Goal: Navigation & Orientation: Understand site structure

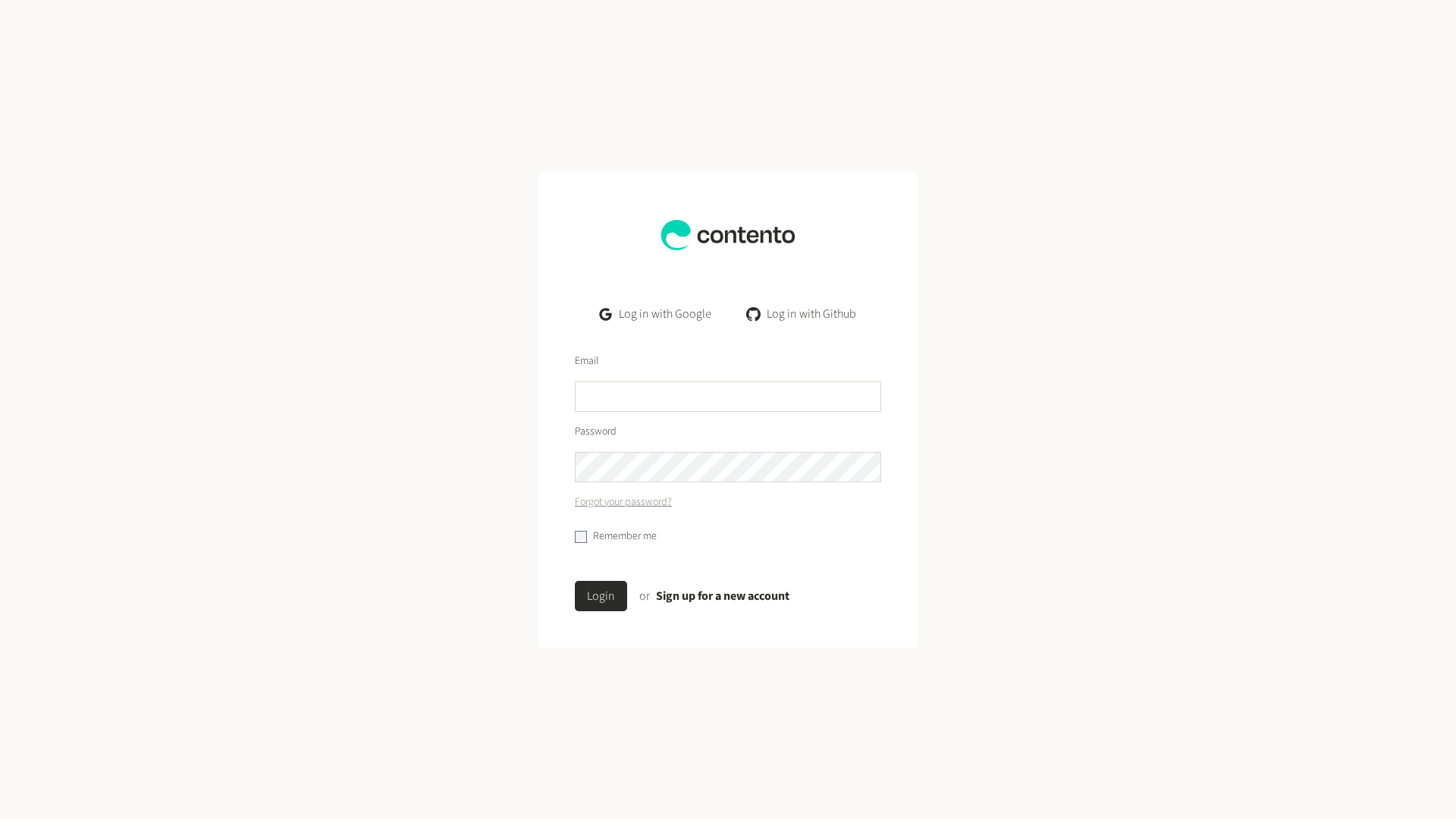
click at [651, 311] on link "Log in with Google" at bounding box center [655, 313] width 136 height 30
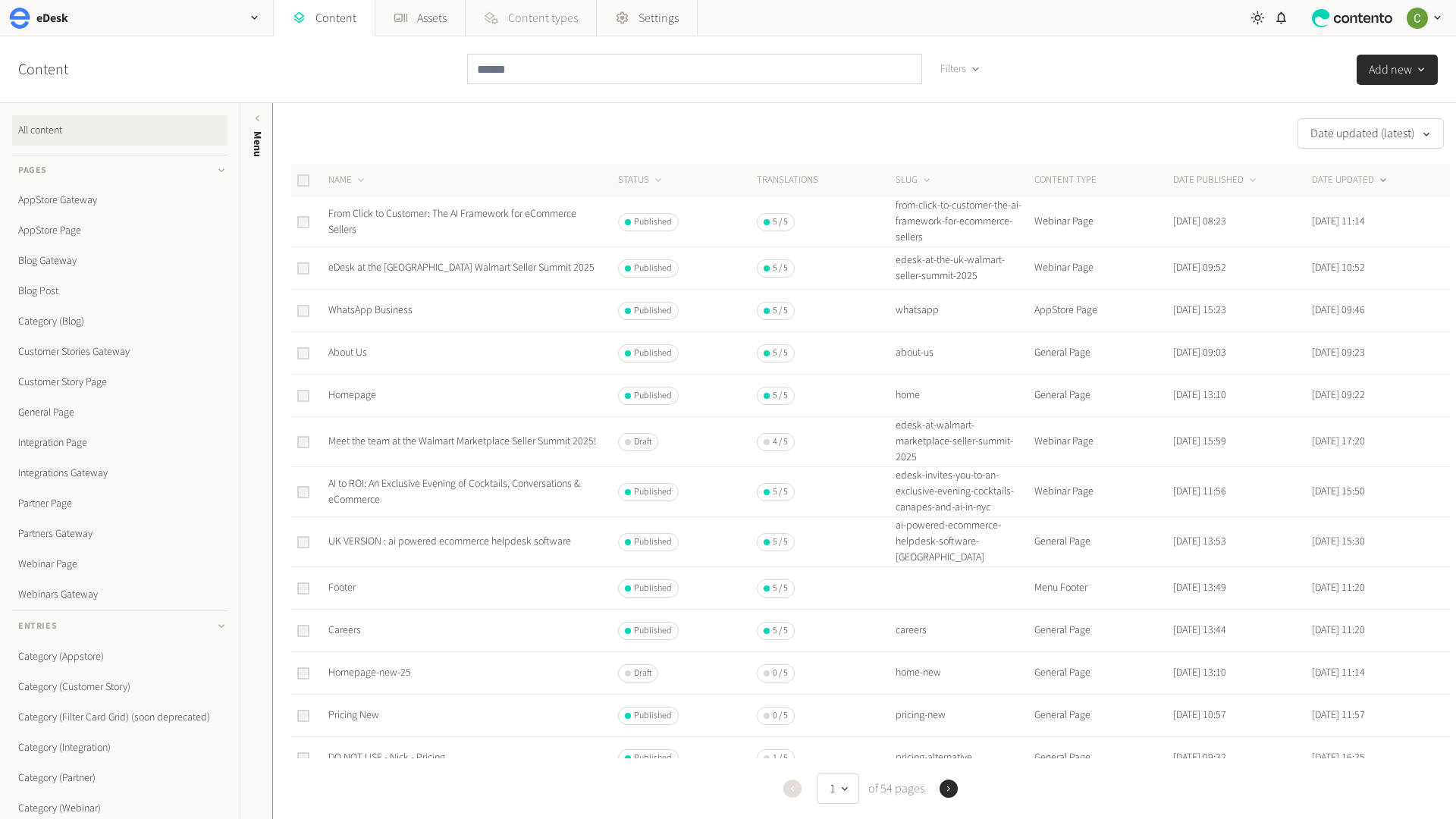
click at [538, 20] on span "Content types" at bounding box center [543, 18] width 70 height 18
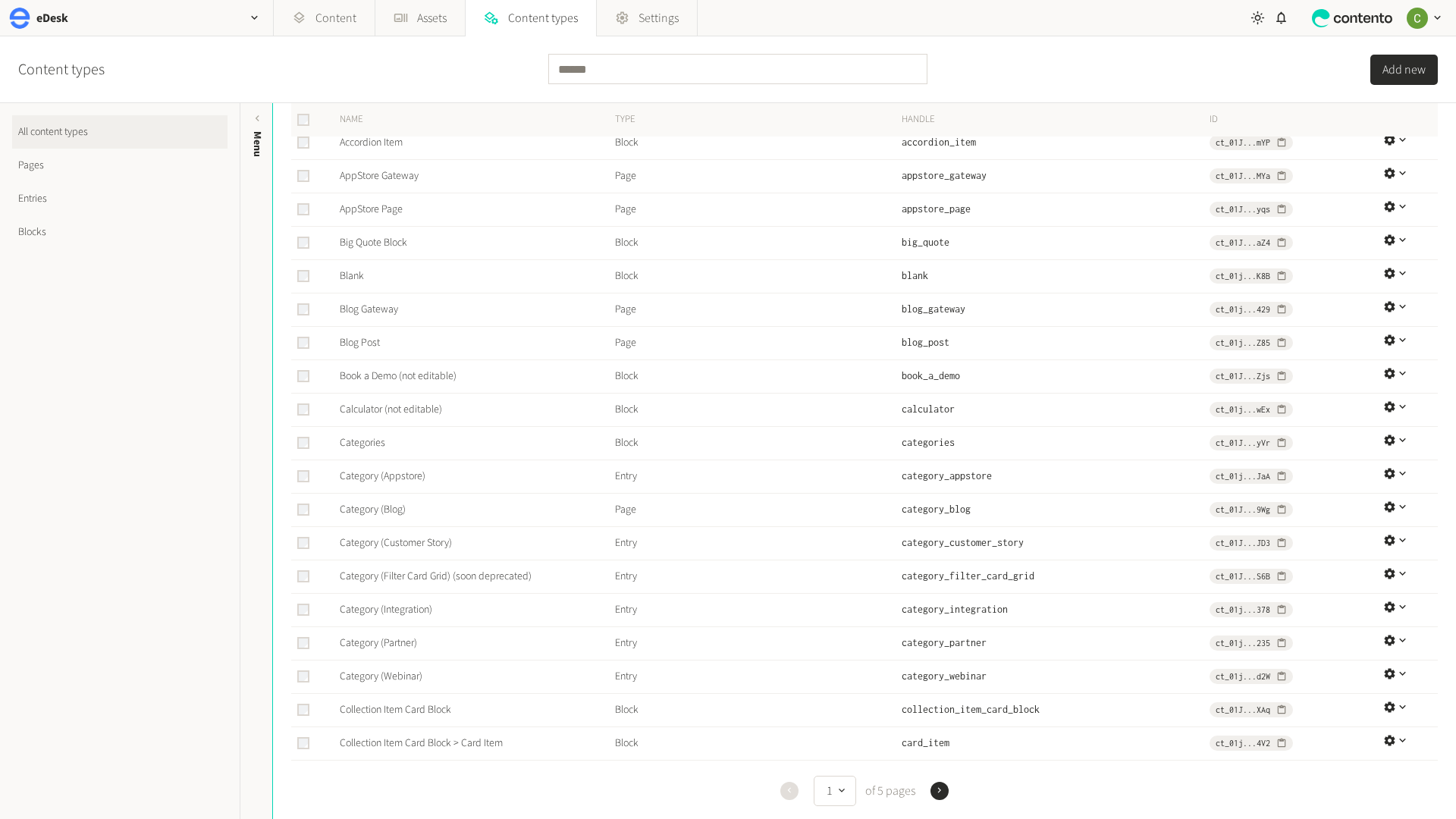
scroll to position [110, 0]
click at [936, 787] on icon "button" at bounding box center [939, 787] width 11 height 11
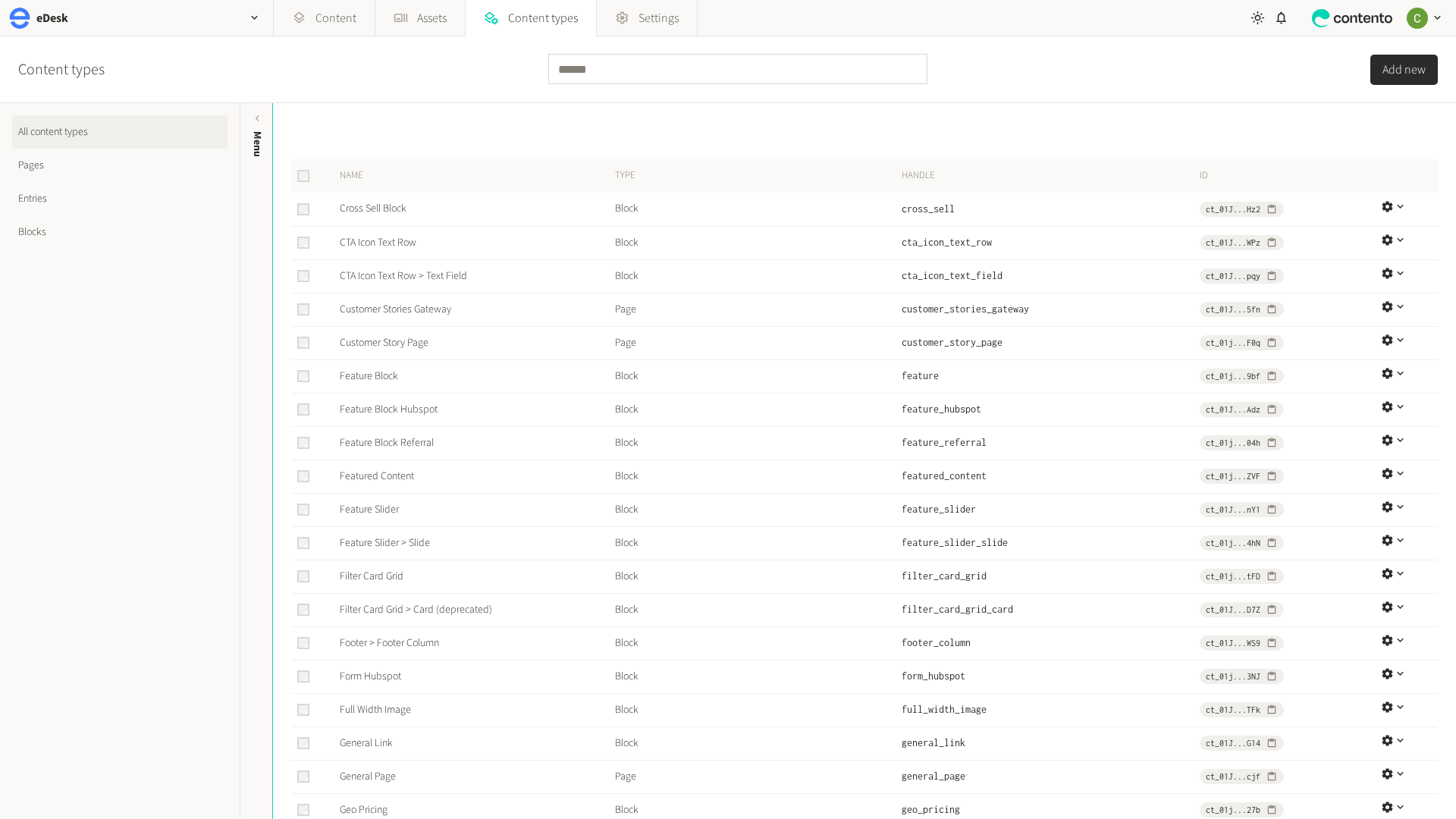
scroll to position [110, 0]
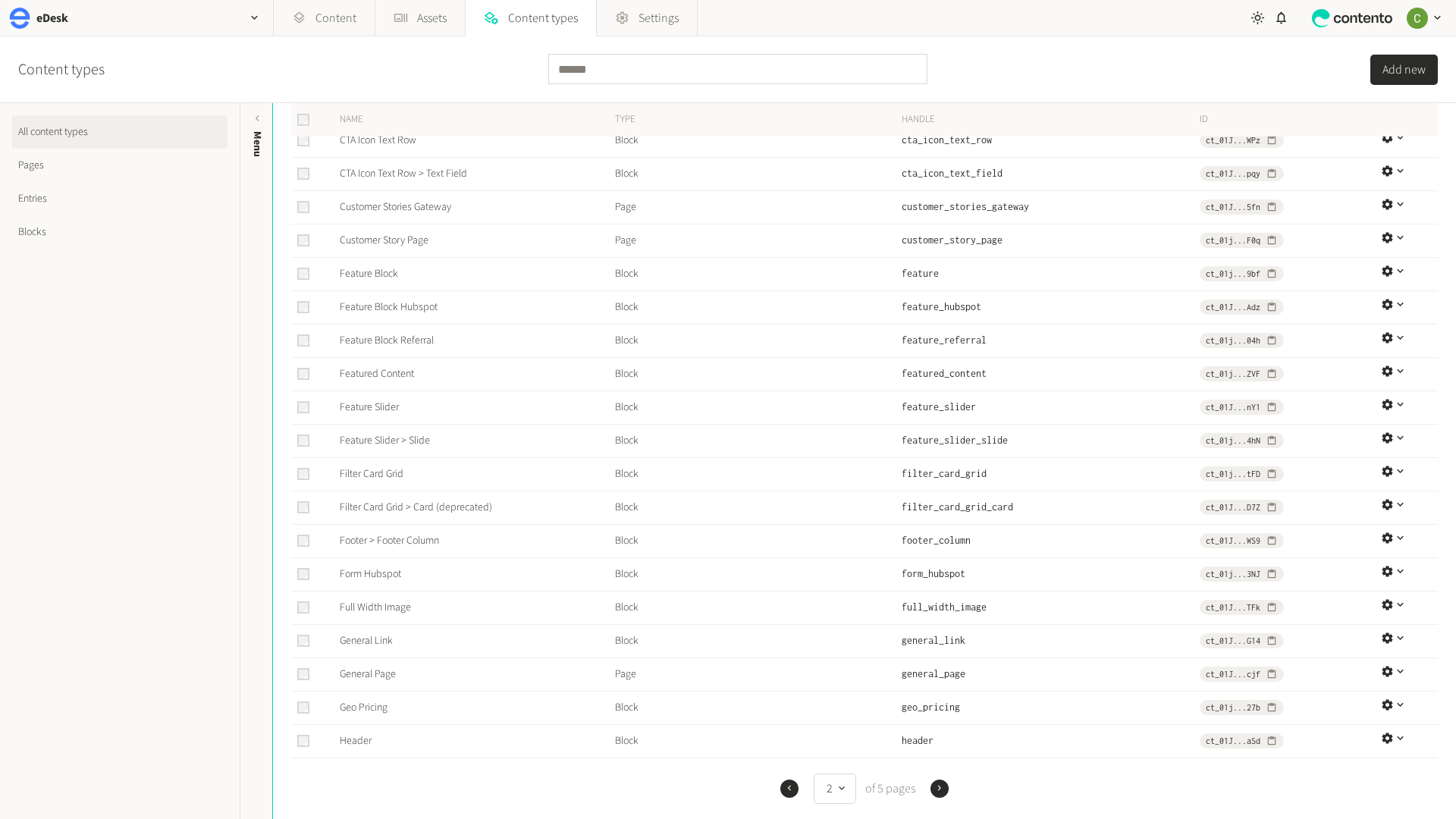
click at [942, 786] on icon "button" at bounding box center [939, 787] width 11 height 11
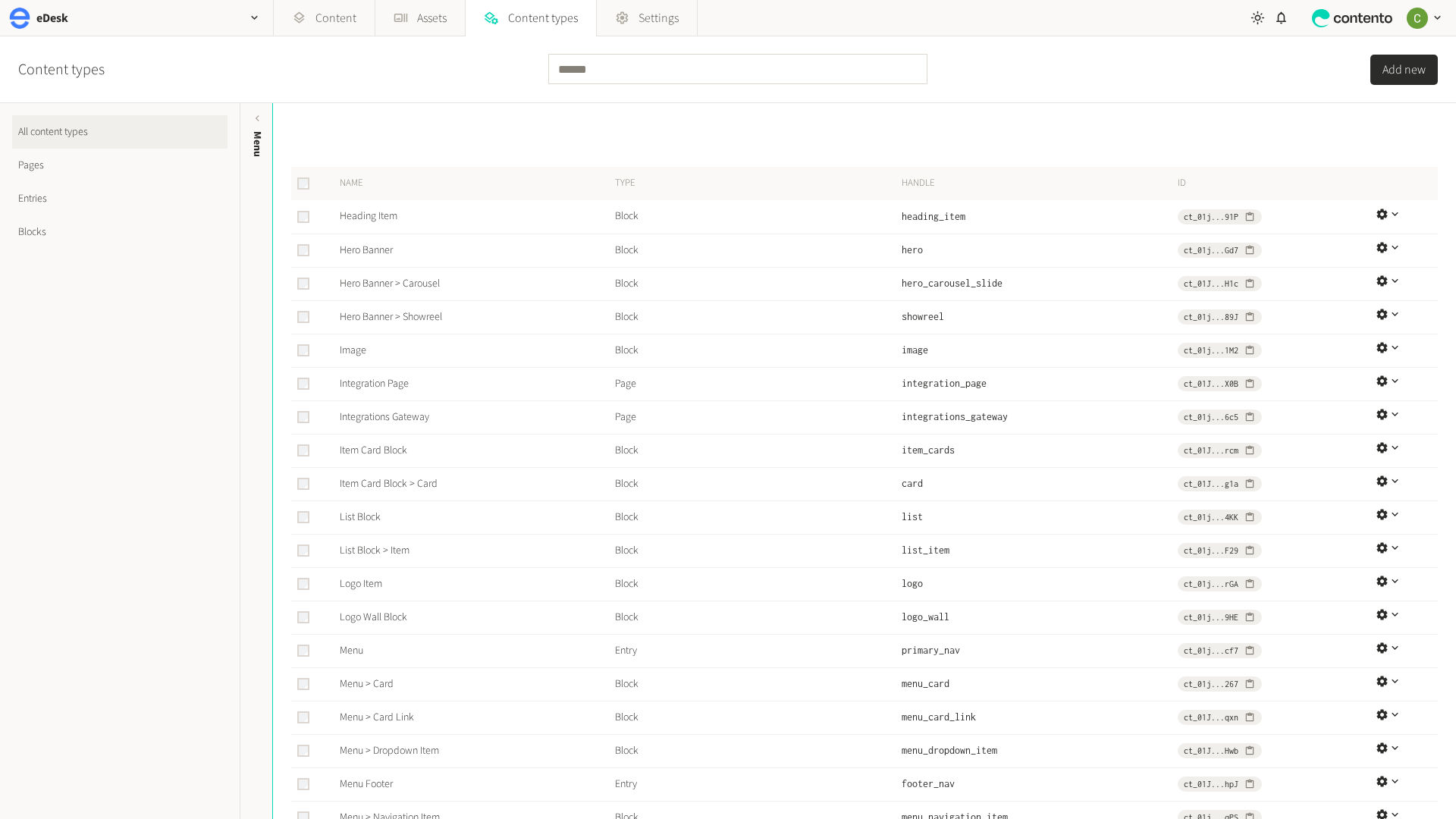
scroll to position [110, 0]
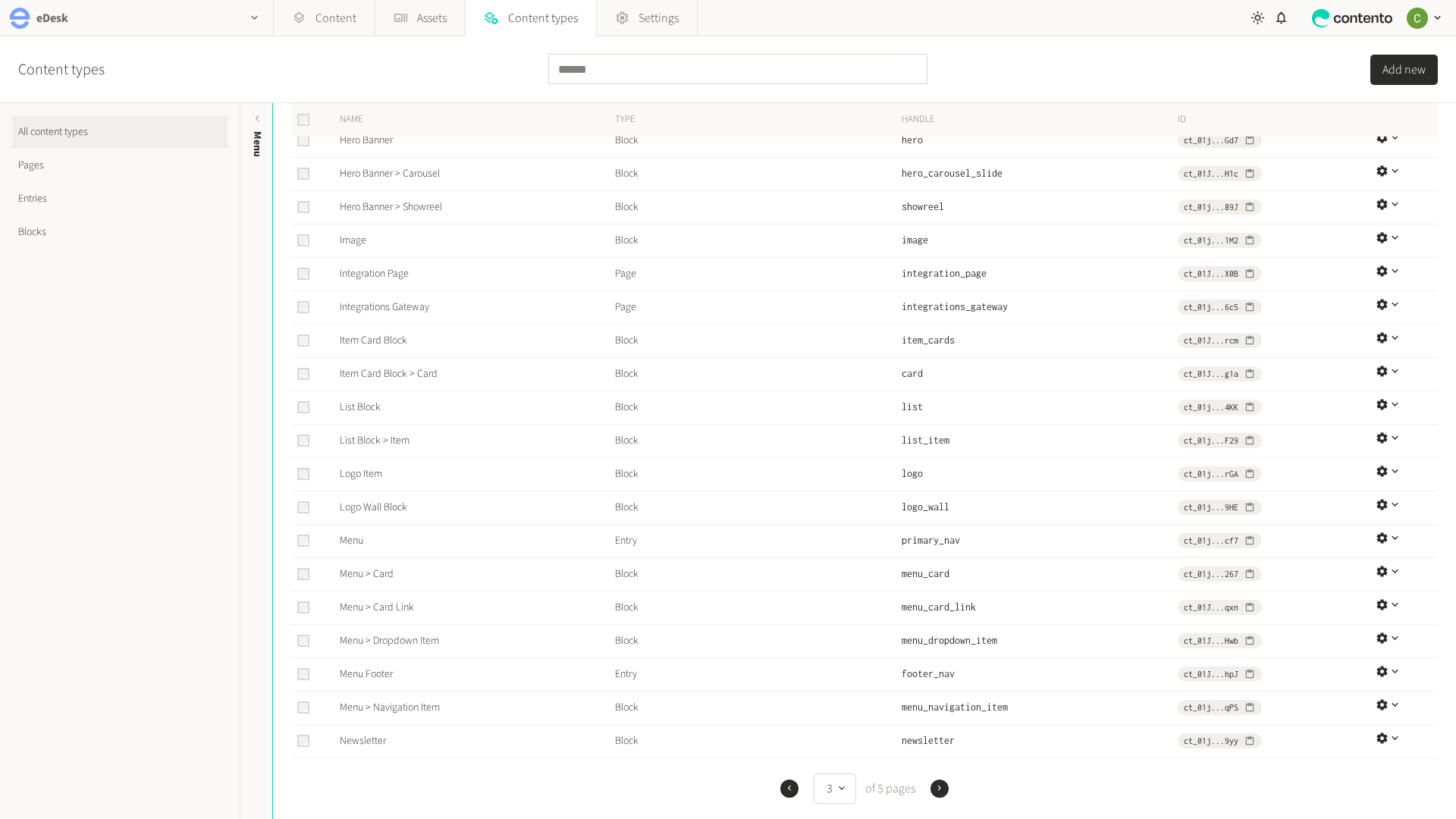
click at [195, 23] on div "eDesk" at bounding box center [137, 18] width 273 height 36
click at [406, 15] on icon at bounding box center [401, 18] width 14 height 8
click at [404, 20] on icon at bounding box center [401, 18] width 14 height 8
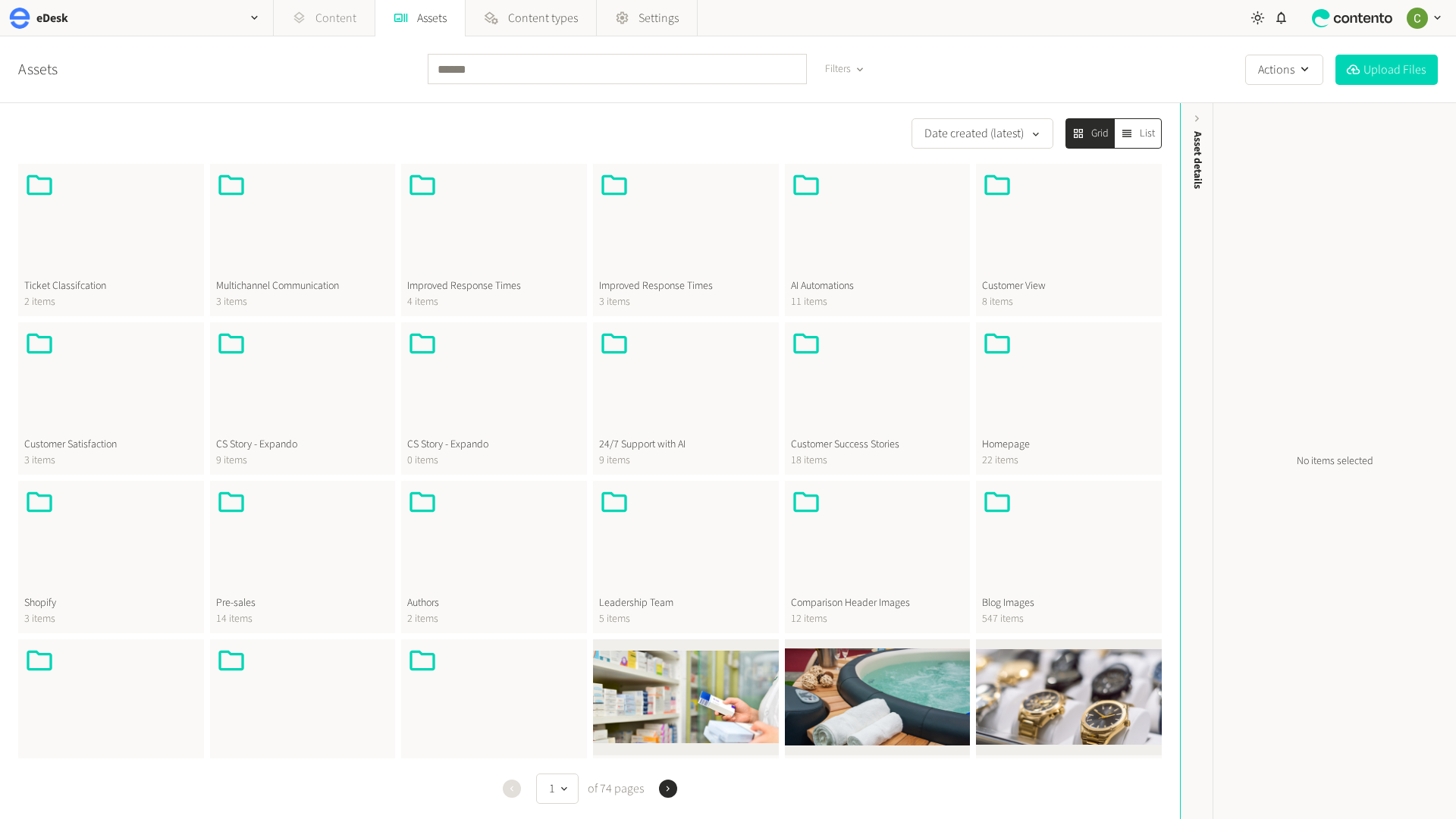
click at [330, 20] on link "Content" at bounding box center [324, 18] width 101 height 37
